Goal: Task Accomplishment & Management: Complete application form

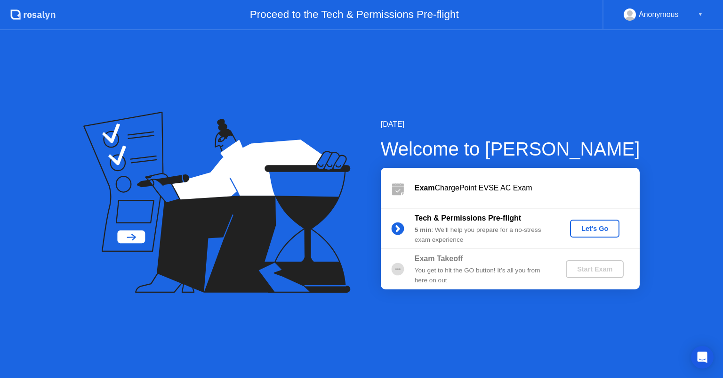
click at [611, 226] on div "Let's Go" at bounding box center [595, 229] width 42 height 8
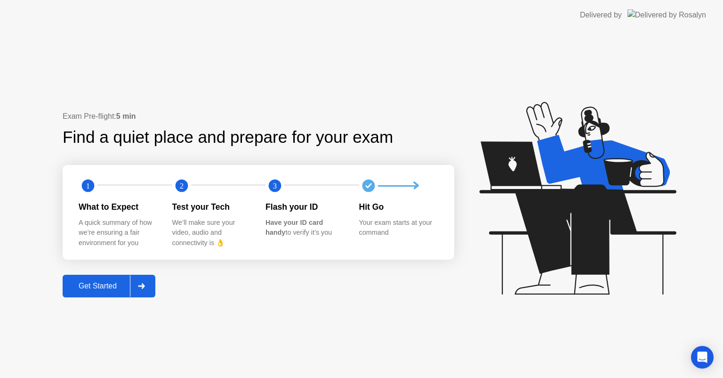
click at [83, 284] on div "Get Started" at bounding box center [97, 286] width 65 height 8
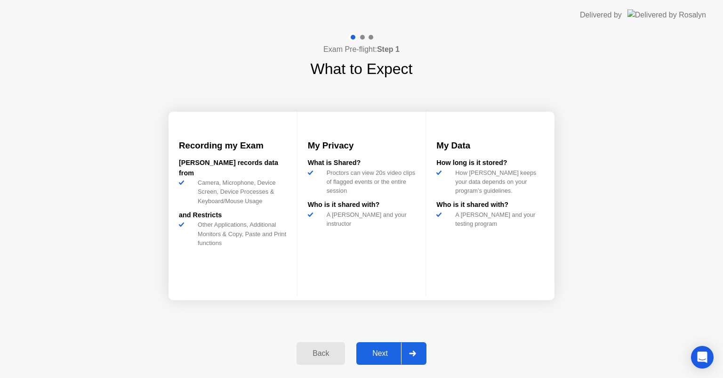
click at [372, 350] on div "Next" at bounding box center [380, 353] width 42 height 8
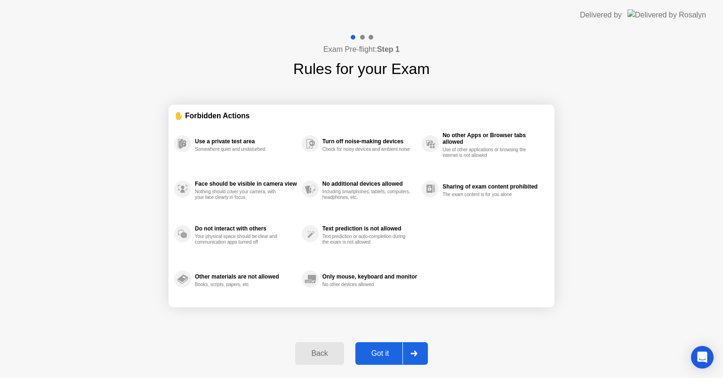
click at [372, 350] on div "Got it" at bounding box center [380, 353] width 44 height 8
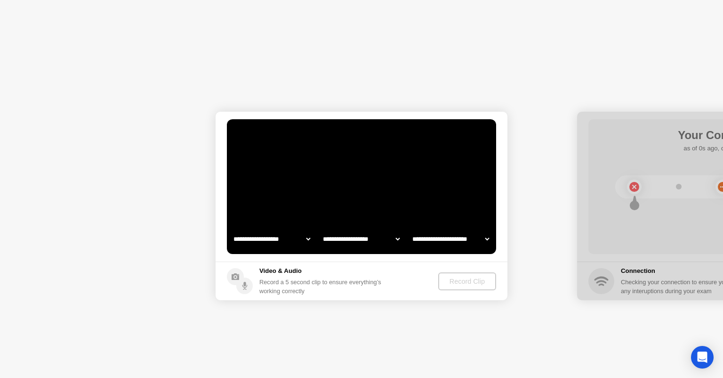
select select "**********"
select select "*******"
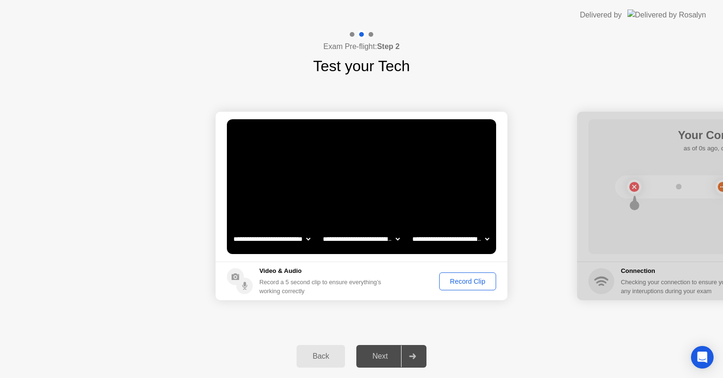
click at [461, 284] on div "Record Clip" at bounding box center [468, 281] width 50 height 8
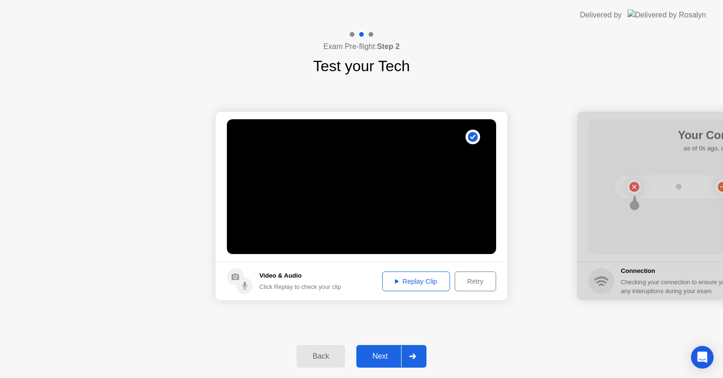
click at [432, 283] on div "Replay Clip" at bounding box center [416, 281] width 61 height 8
click at [386, 358] on div "Next" at bounding box center [380, 356] width 42 height 8
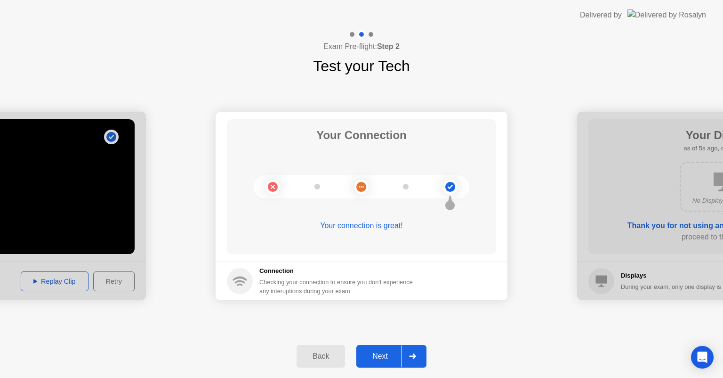
click at [386, 358] on div "Next" at bounding box center [380, 356] width 42 height 8
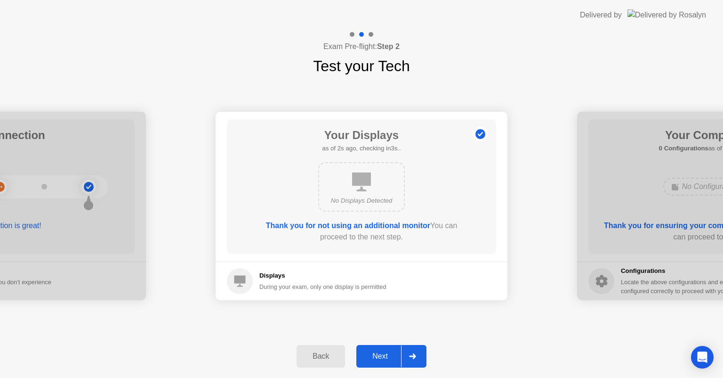
click at [386, 358] on div "Next" at bounding box center [380, 356] width 42 height 8
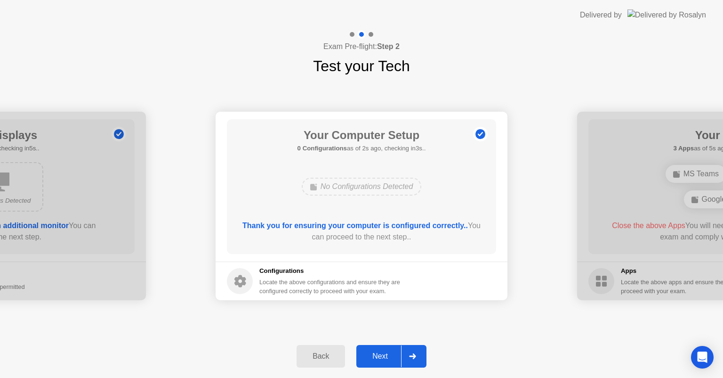
click at [386, 358] on div "Next" at bounding box center [380, 356] width 42 height 8
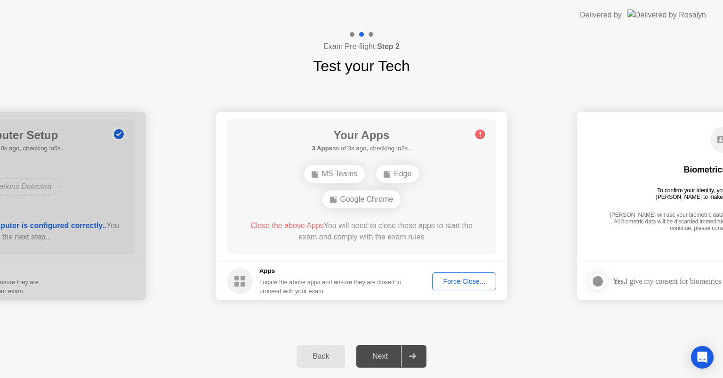
click at [464, 283] on div "Force Close..." at bounding box center [464, 281] width 57 height 8
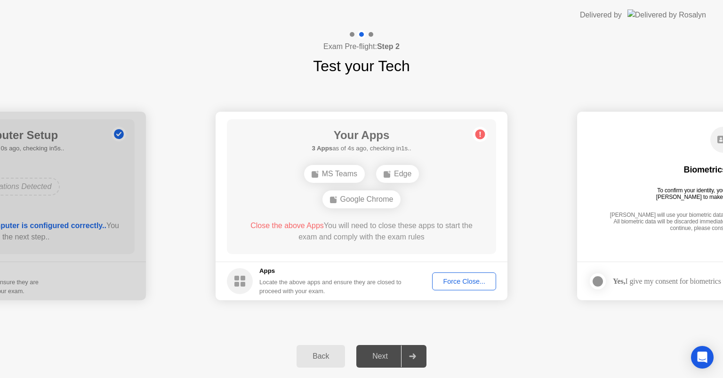
click at [455, 278] on div "Force Close..." at bounding box center [464, 281] width 57 height 8
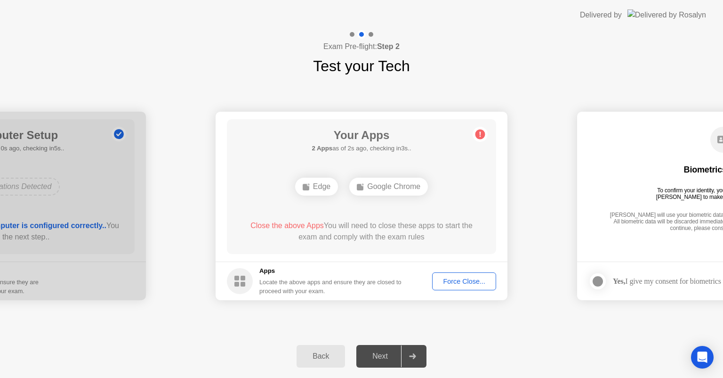
click at [460, 283] on div "Force Close..." at bounding box center [464, 281] width 57 height 8
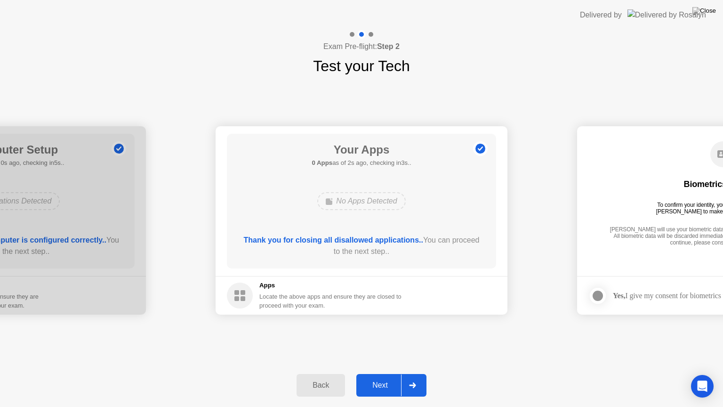
click at [379, 231] on div "Your Apps 0 Apps as of 2s ago, checking in3s.. No Apps Detected Thank you for c…" at bounding box center [361, 201] width 269 height 135
click at [367, 377] on div "Next" at bounding box center [380, 385] width 42 height 8
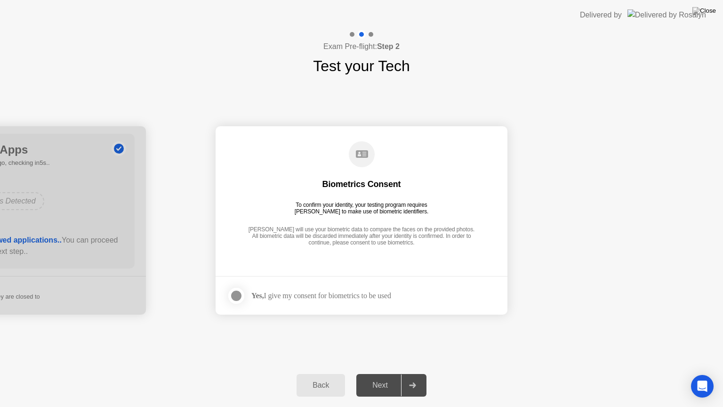
click at [373, 377] on div "Next" at bounding box center [380, 385] width 42 height 8
click at [234, 297] on div at bounding box center [236, 295] width 11 height 11
click at [379, 377] on div "Next" at bounding box center [380, 385] width 42 height 8
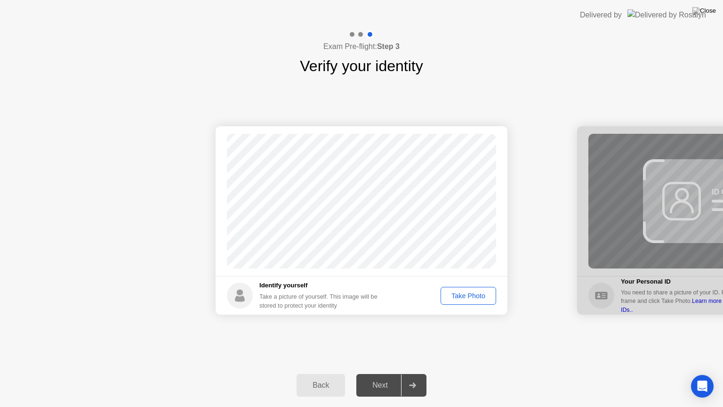
click at [462, 300] on button "Take Photo" at bounding box center [469, 296] width 56 height 18
click at [379, 377] on div "Next" at bounding box center [380, 385] width 42 height 8
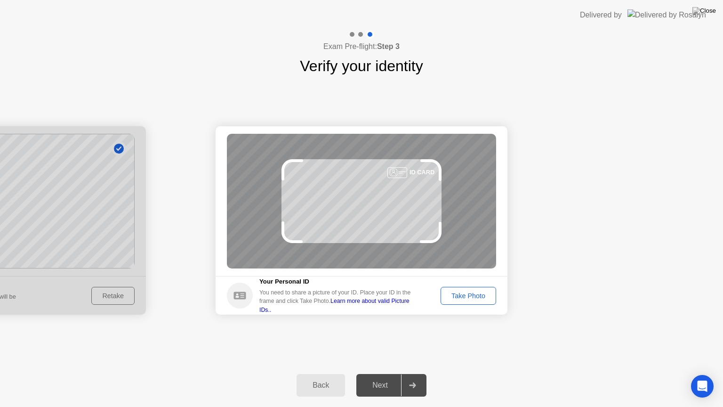
click at [457, 297] on div "Take Photo" at bounding box center [468, 296] width 49 height 8
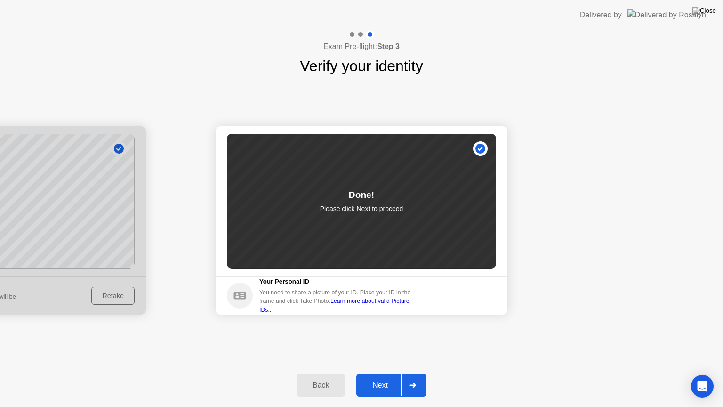
click at [368, 377] on div "Next" at bounding box center [380, 385] width 42 height 8
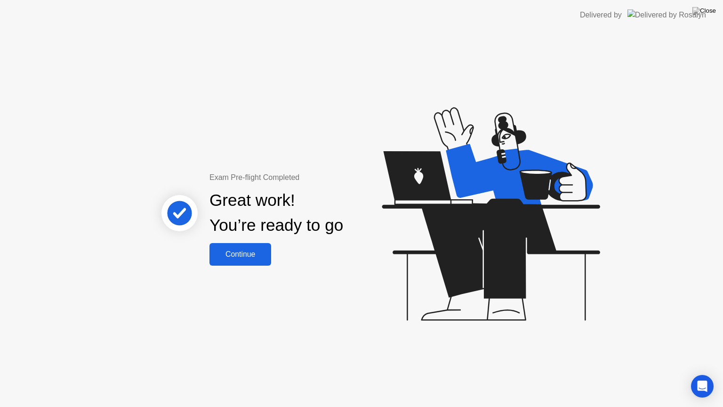
click at [246, 250] on div "Continue" at bounding box center [240, 254] width 56 height 8
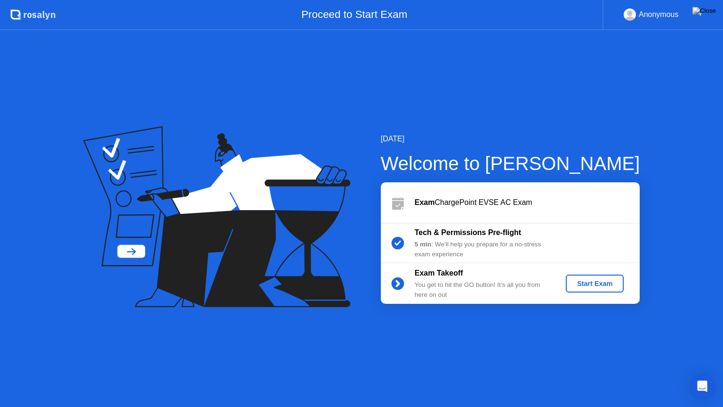
click at [593, 283] on div "Start Exam" at bounding box center [595, 284] width 50 height 8
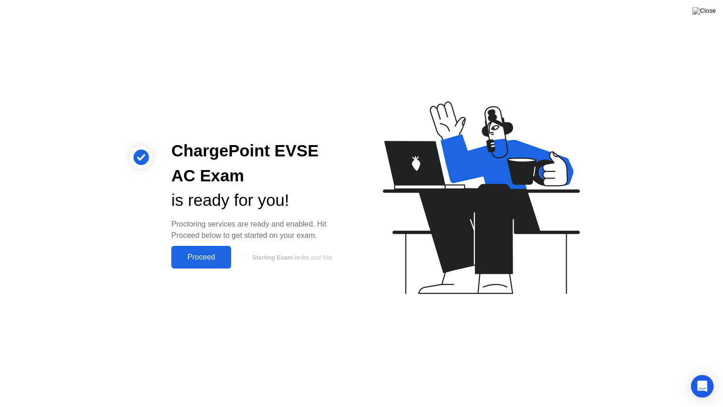
click at [197, 261] on div "Proceed" at bounding box center [201, 257] width 54 height 8
